Goal: Task Accomplishment & Management: Use online tool/utility

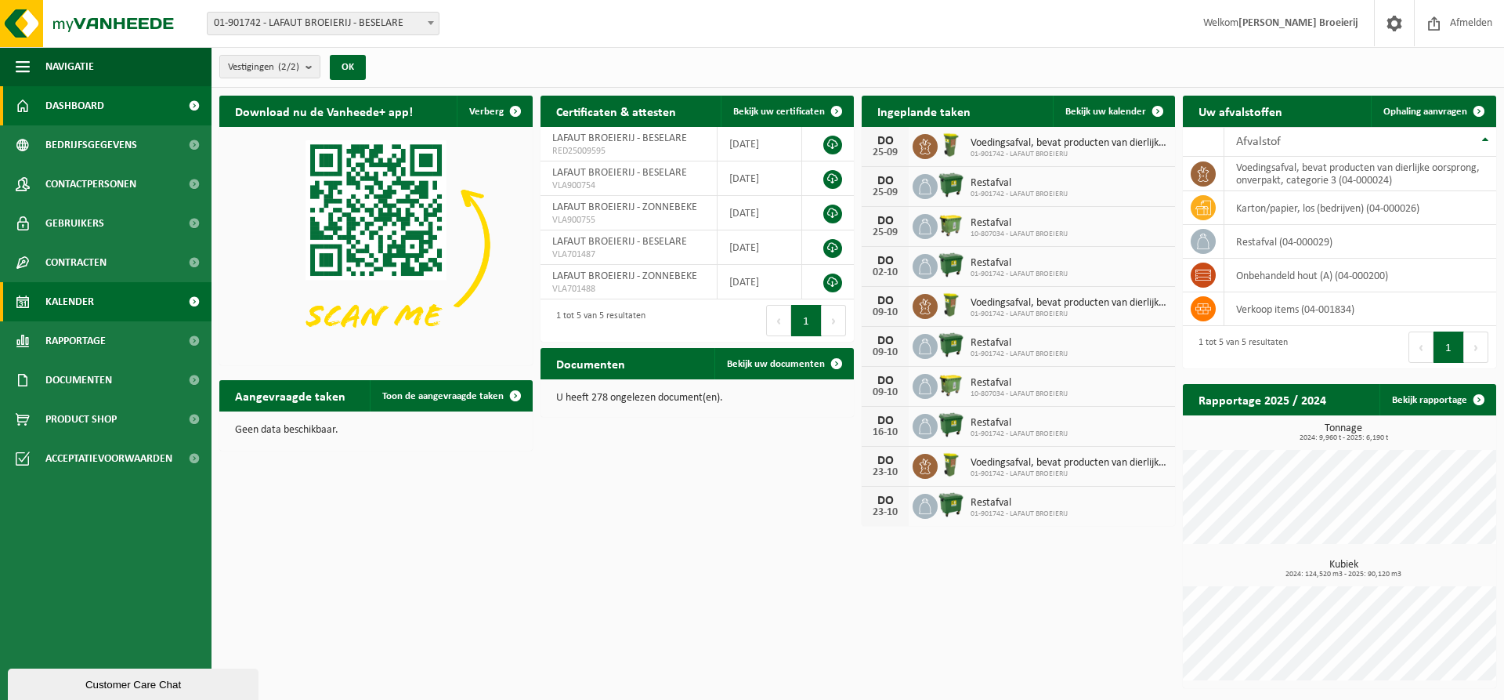
click at [132, 297] on link "Kalender" at bounding box center [106, 301] width 212 height 39
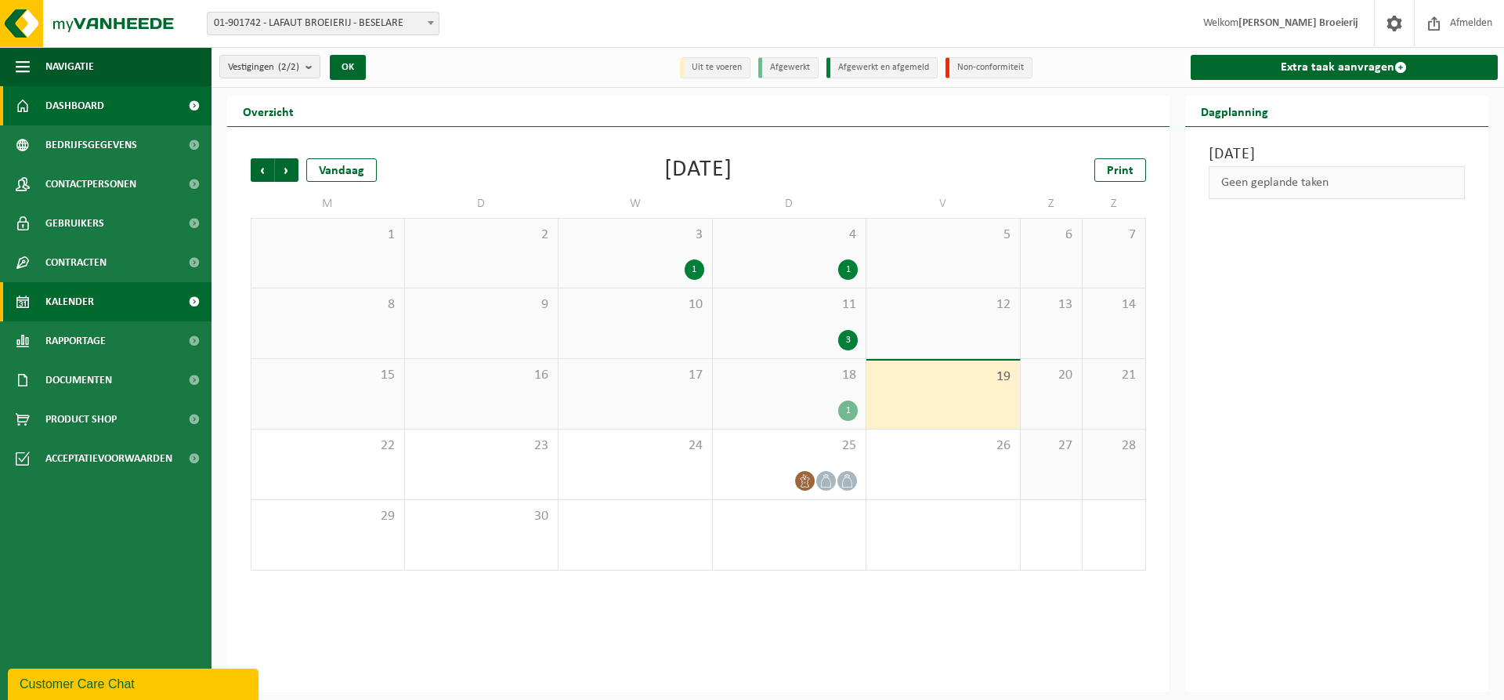
click at [103, 102] on span "Dashboard" at bounding box center [74, 105] width 59 height 39
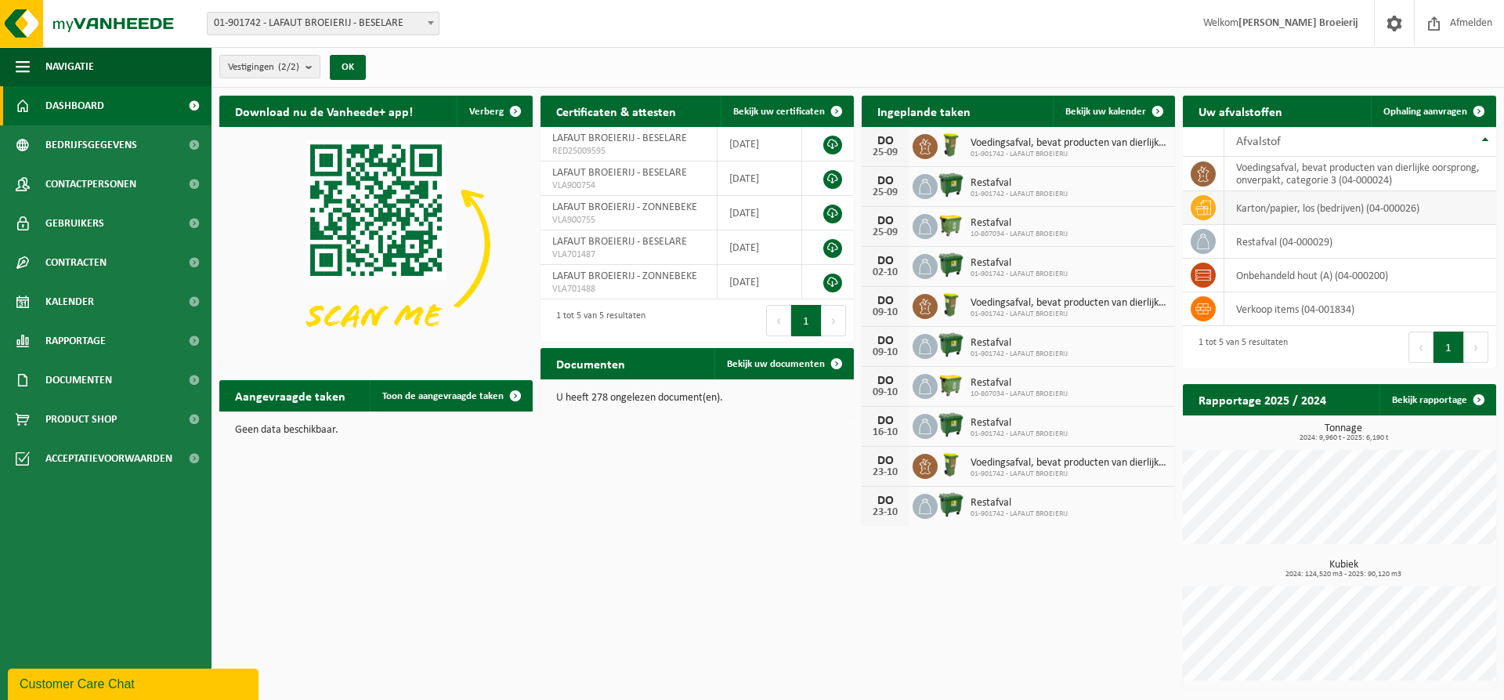
click at [1280, 207] on td "karton/papier, los (bedrijven) (04-000026)" at bounding box center [1361, 208] width 272 height 34
click at [1446, 110] on span "Ophaling aanvragen" at bounding box center [1426, 112] width 84 height 10
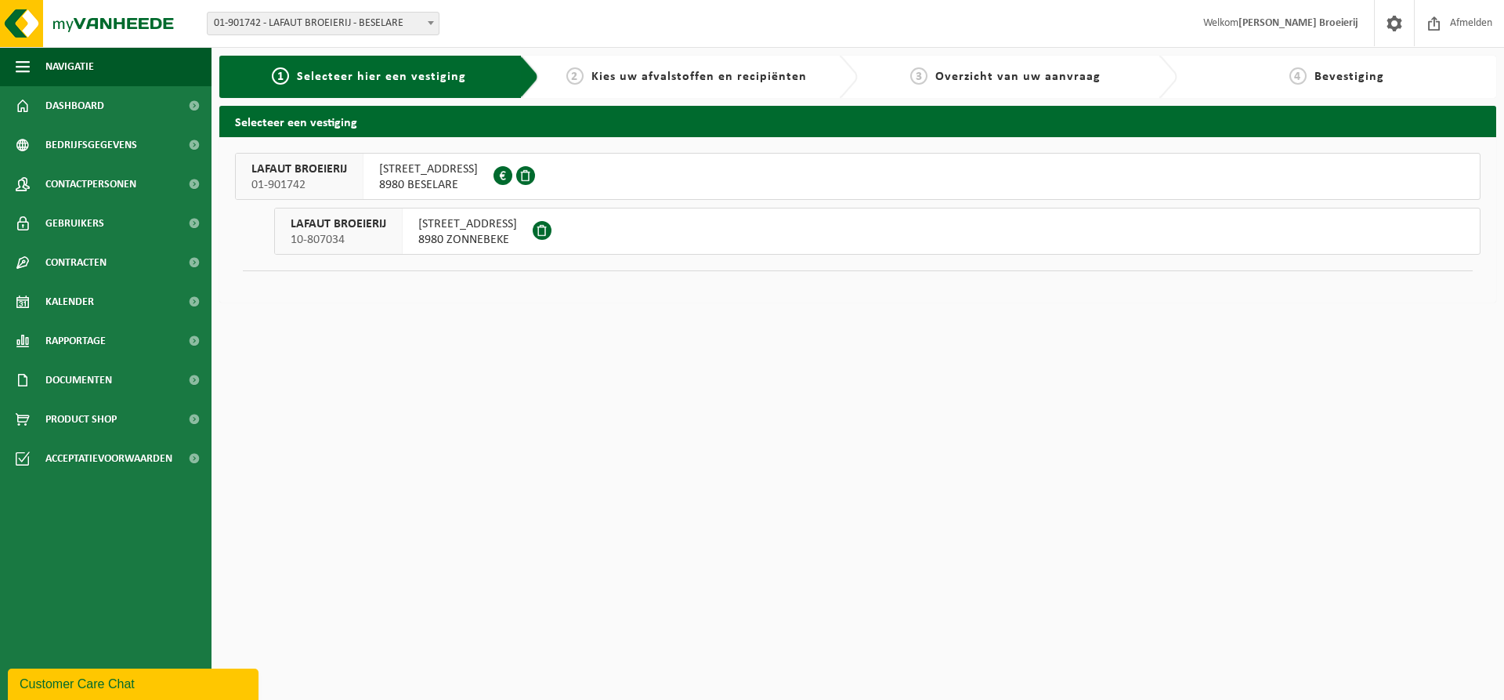
click at [428, 179] on span "8980 BESELARE" at bounding box center [428, 185] width 99 height 16
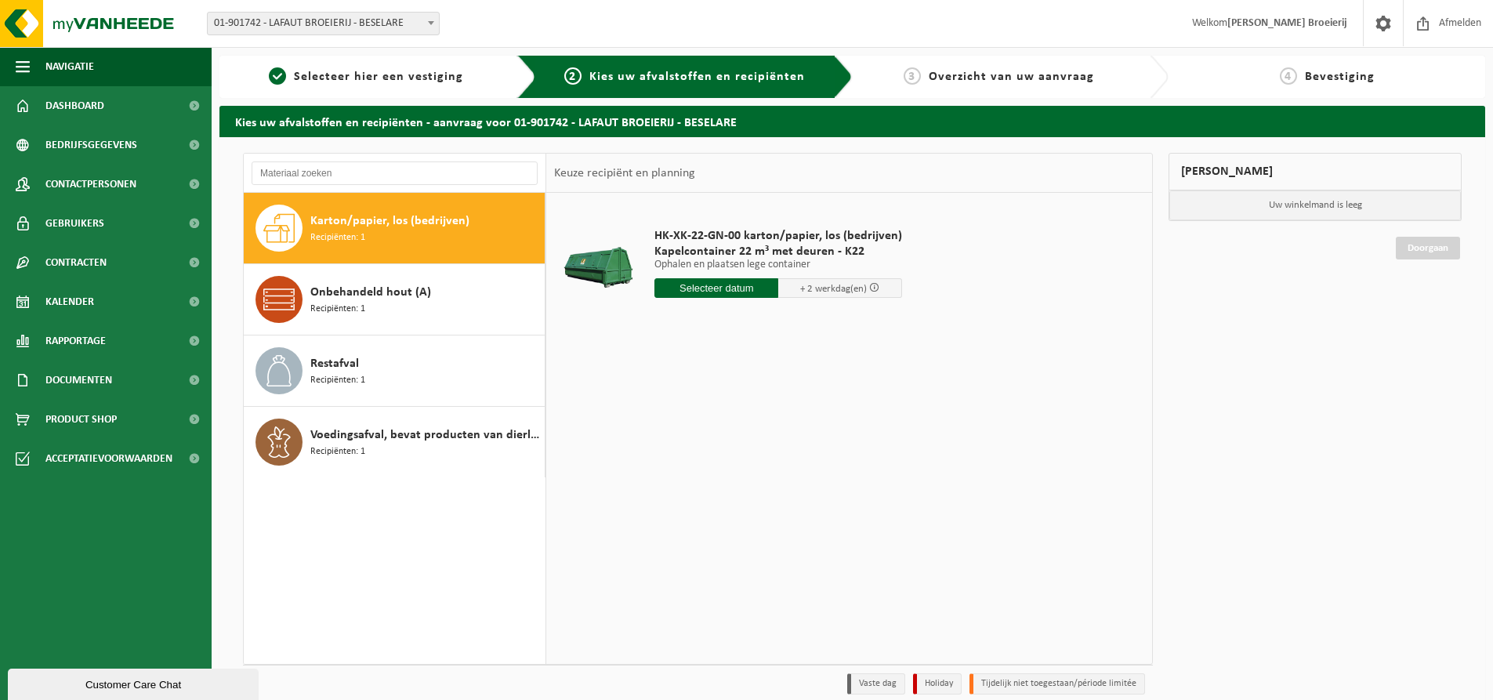
click at [720, 282] on input "text" at bounding box center [716, 288] width 124 height 20
click at [702, 454] on div "23" at bounding box center [695, 452] width 27 height 25
type input "Van 2025-09-23"
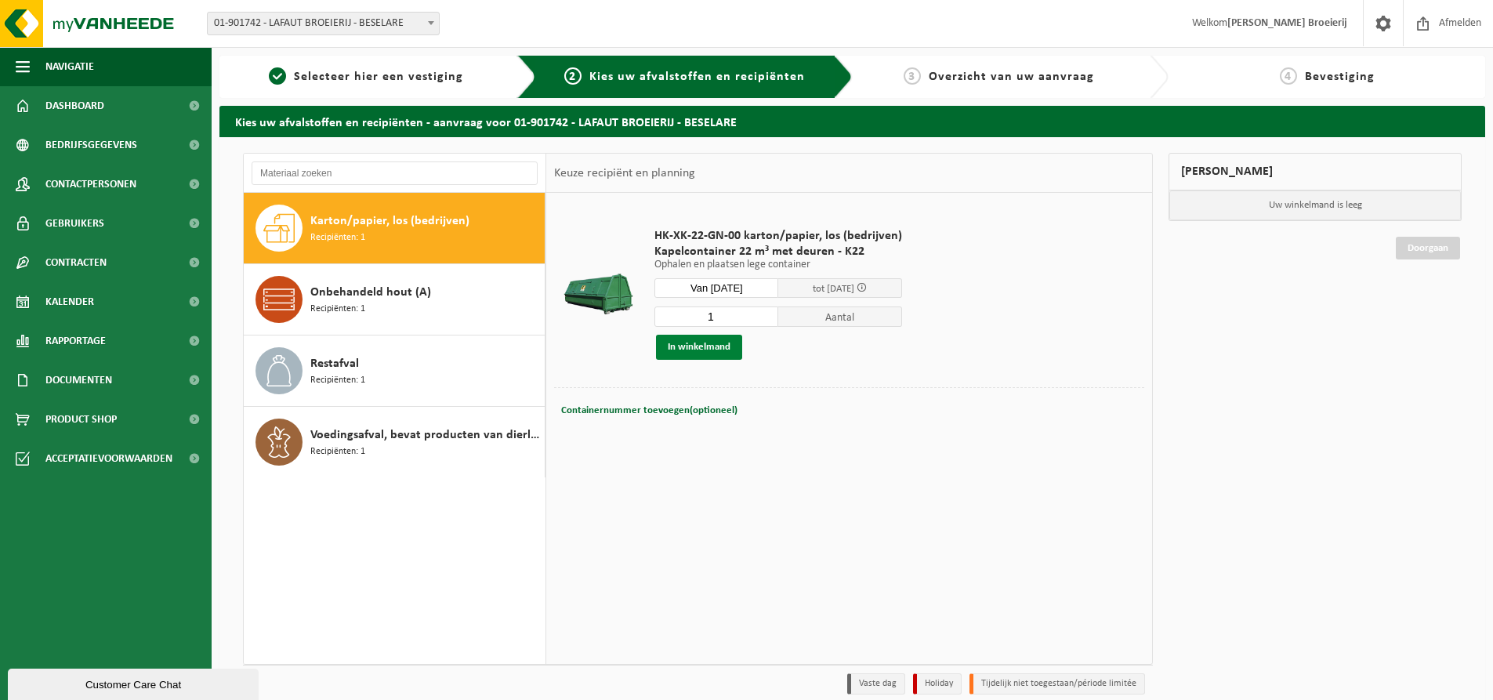
click at [715, 353] on button "In winkelmand" at bounding box center [699, 347] width 86 height 25
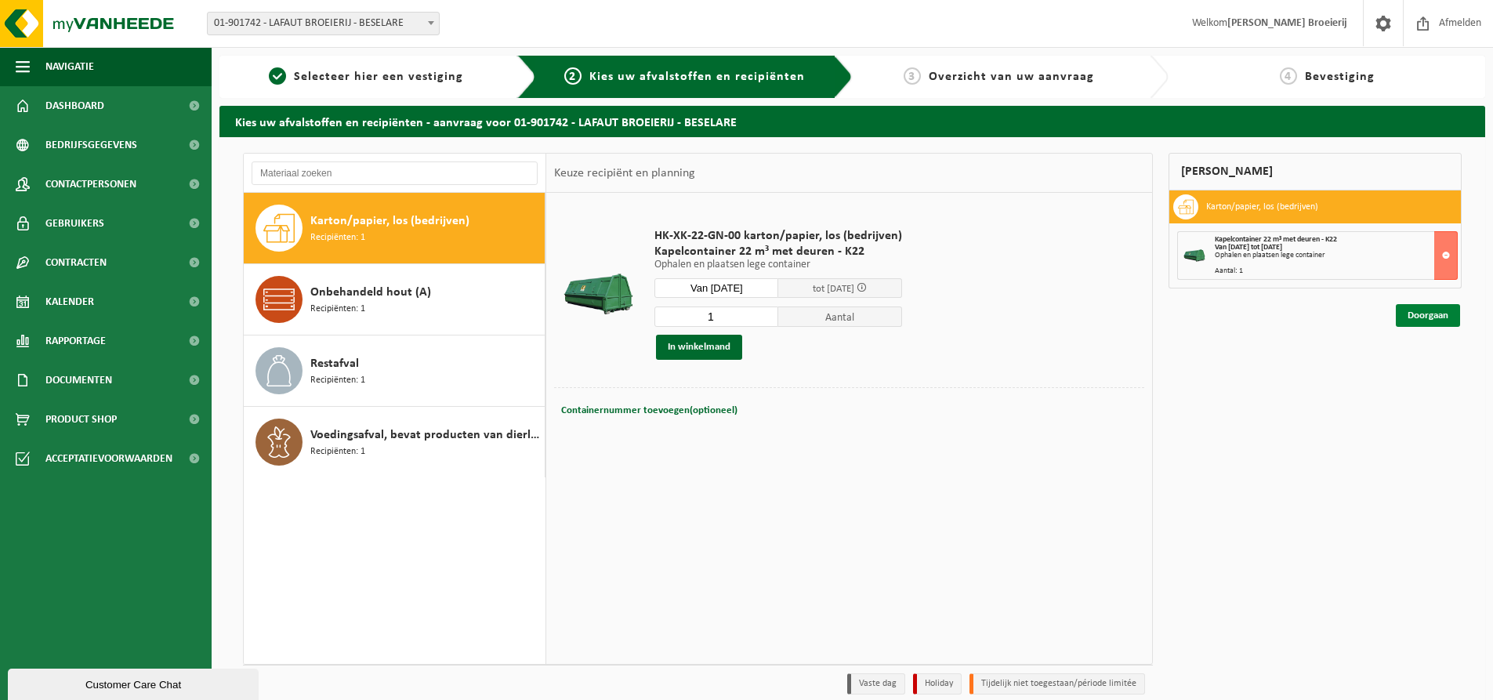
click at [1428, 320] on link "Doorgaan" at bounding box center [1428, 315] width 64 height 23
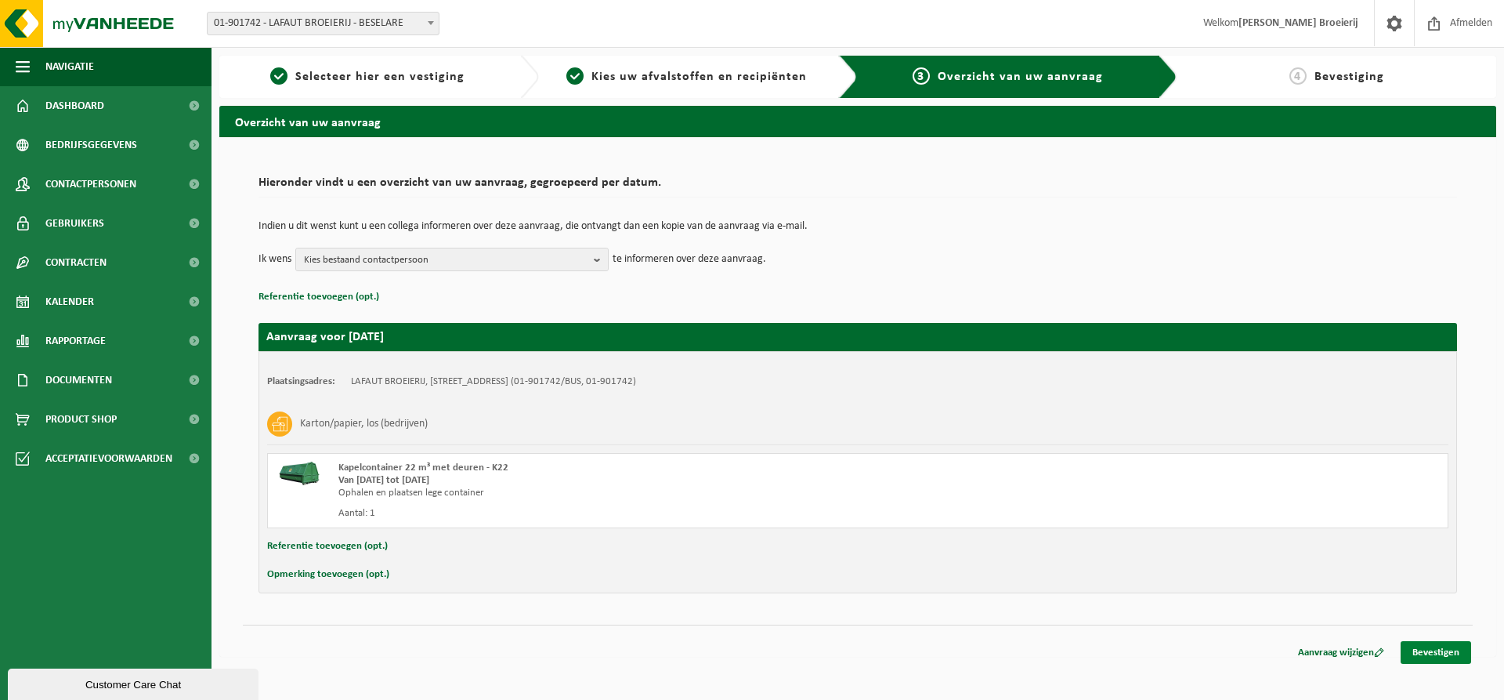
click at [1426, 653] on link "Bevestigen" at bounding box center [1436, 652] width 71 height 23
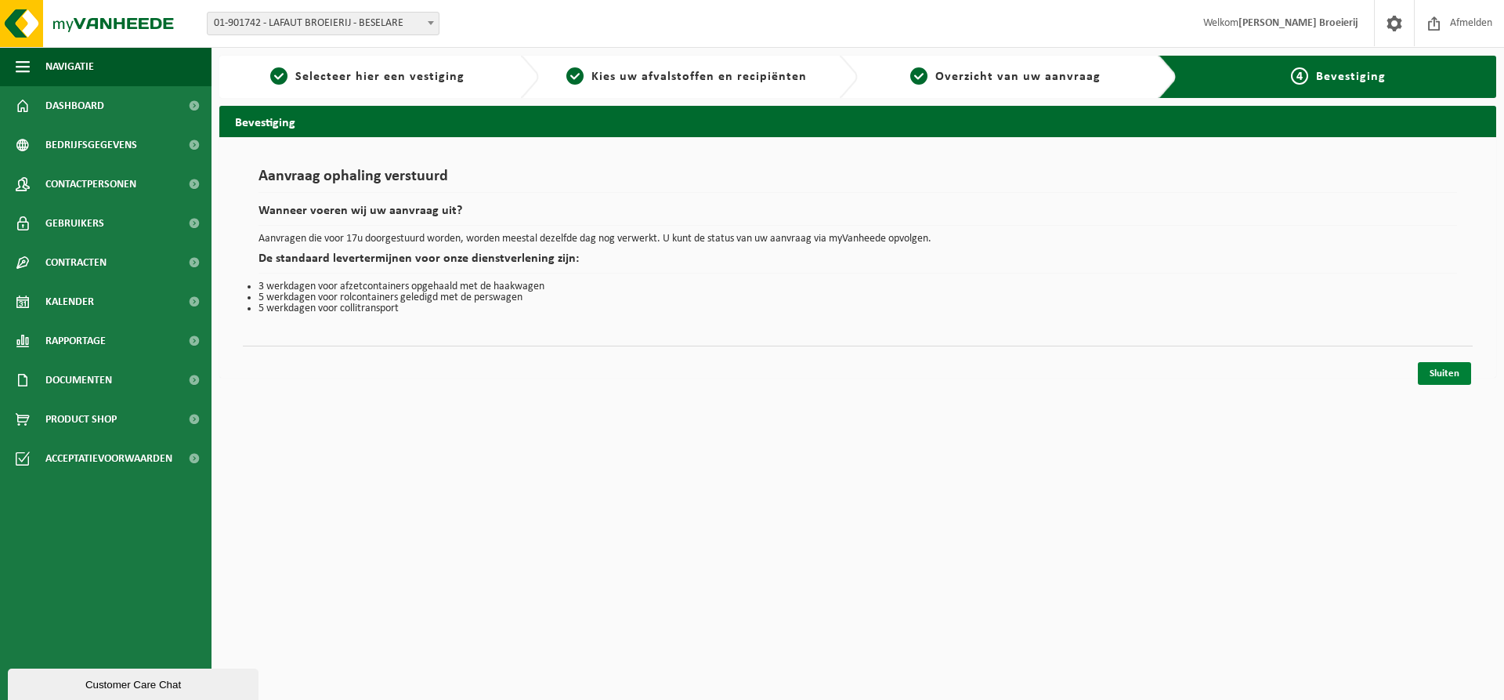
click at [1440, 377] on link "Sluiten" at bounding box center [1444, 373] width 53 height 23
